Goal: Transaction & Acquisition: Purchase product/service

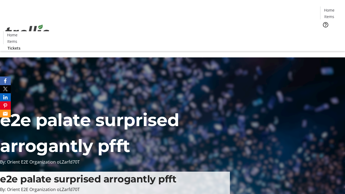
click at [324, 31] on span "Tickets" at bounding box center [330, 34] width 13 height 6
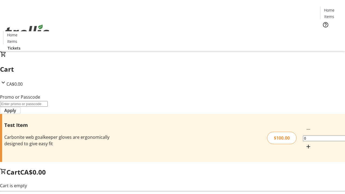
click at [305, 143] on mat-icon "Increment by one" at bounding box center [308, 146] width 6 height 6
type input "1"
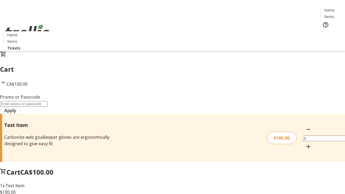
type input "PERCENT"
